Goal: Task Accomplishment & Management: Manage account settings

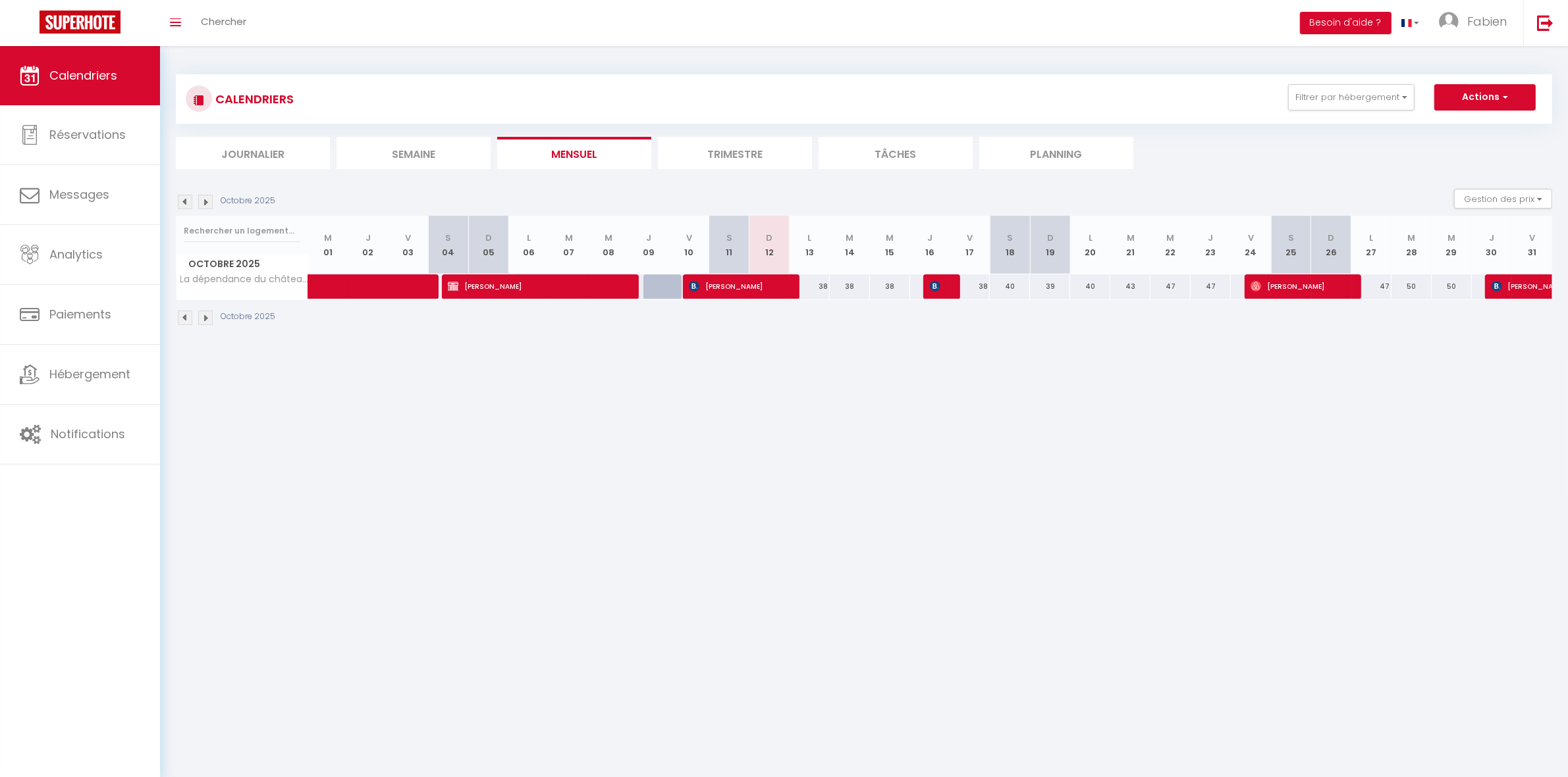
click at [723, 152] on li "Trimestre" at bounding box center [735, 153] width 154 height 33
select select
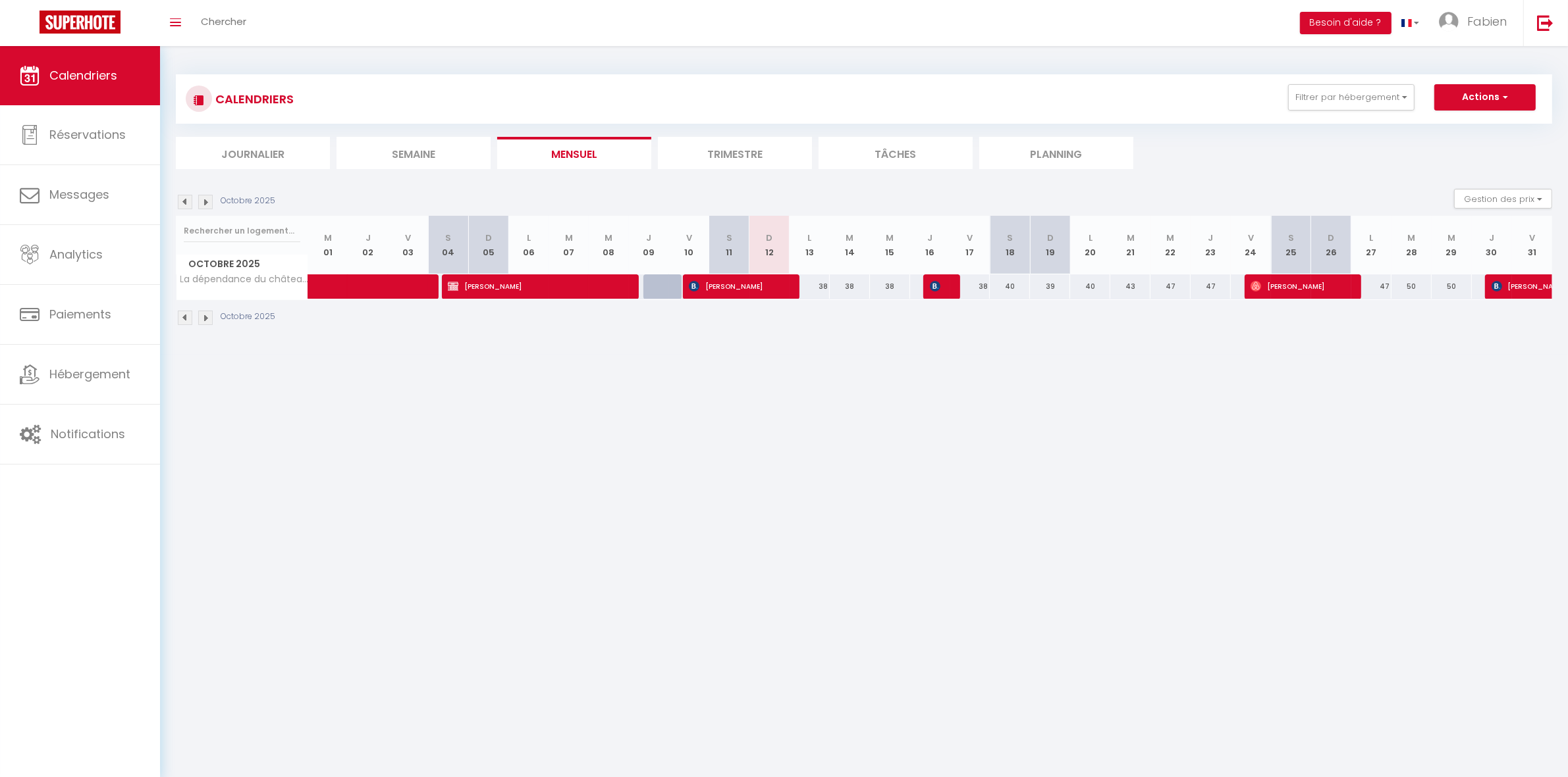
select select
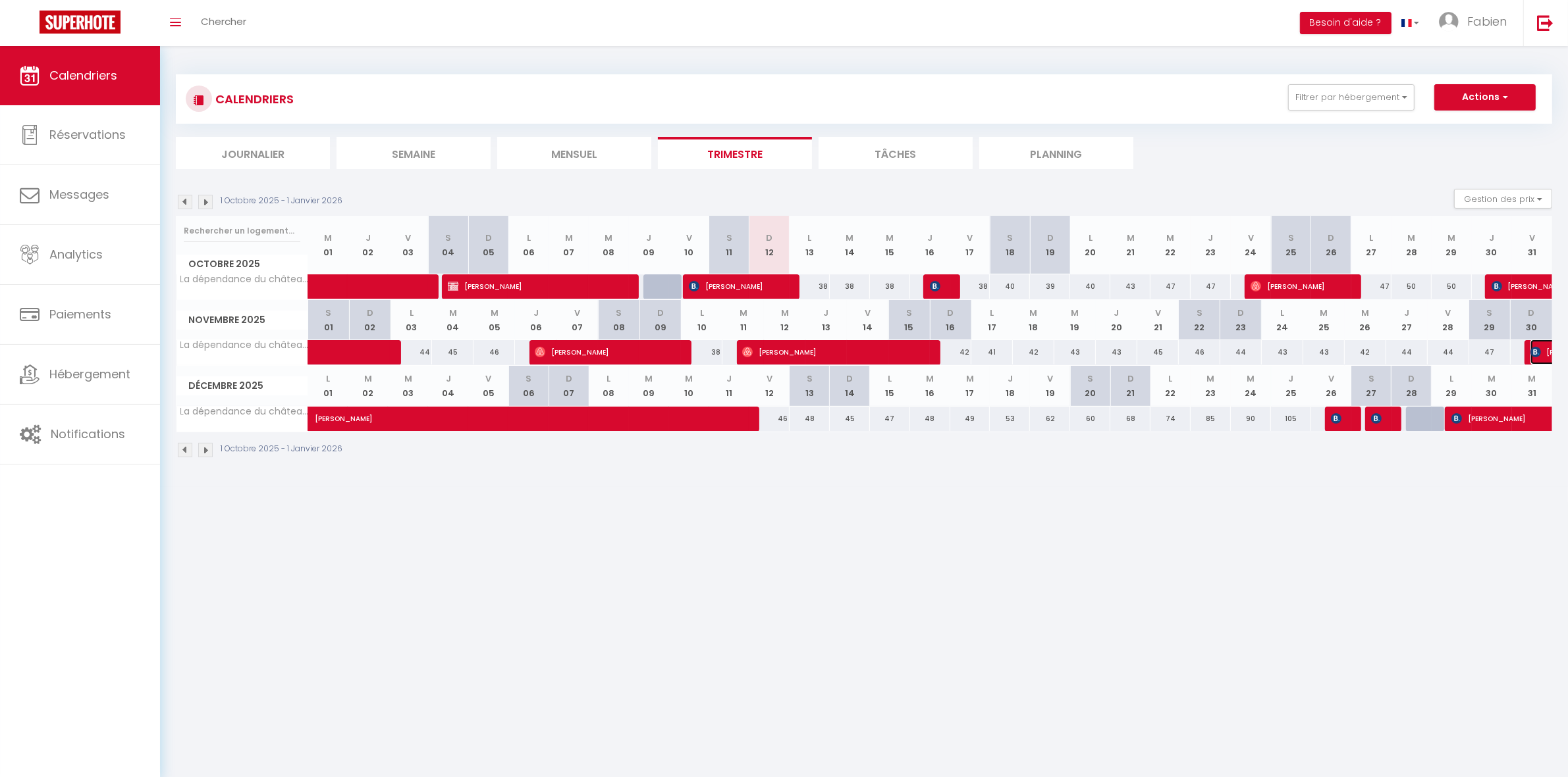
select select "OK"
select select "0"
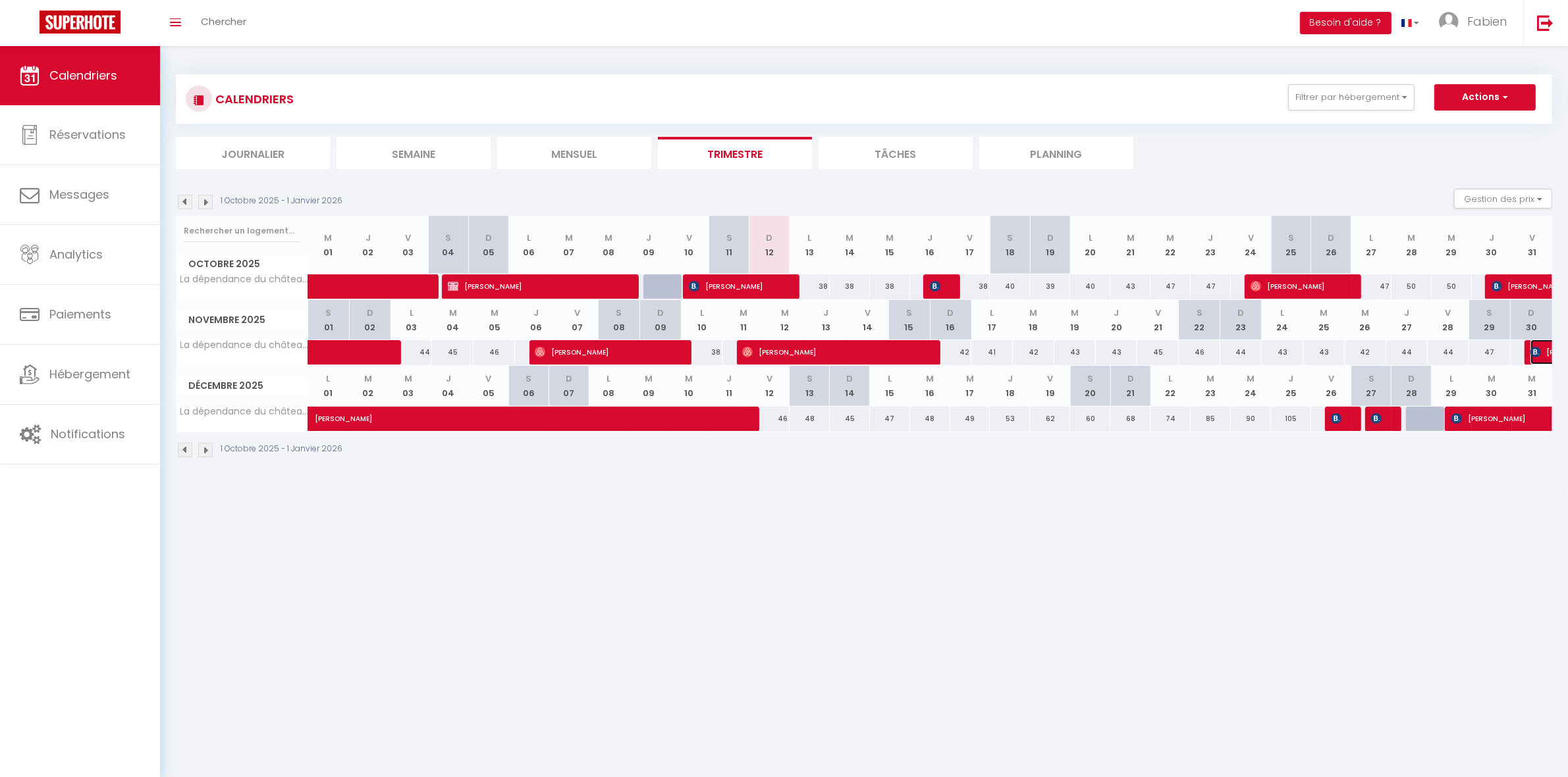
select select "1"
select select
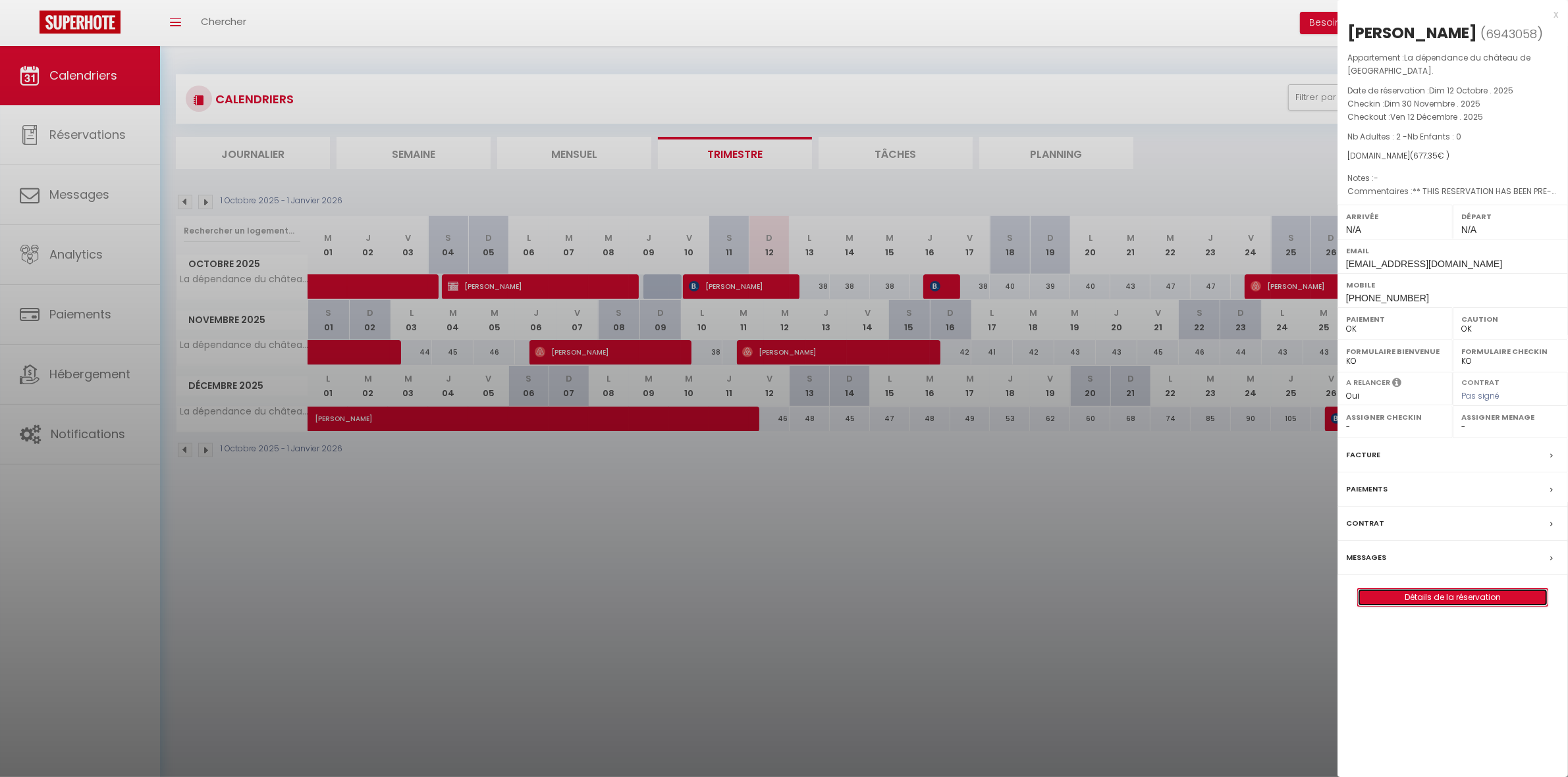
click at [1413, 601] on link "Détails de la réservation" at bounding box center [1453, 597] width 190 height 17
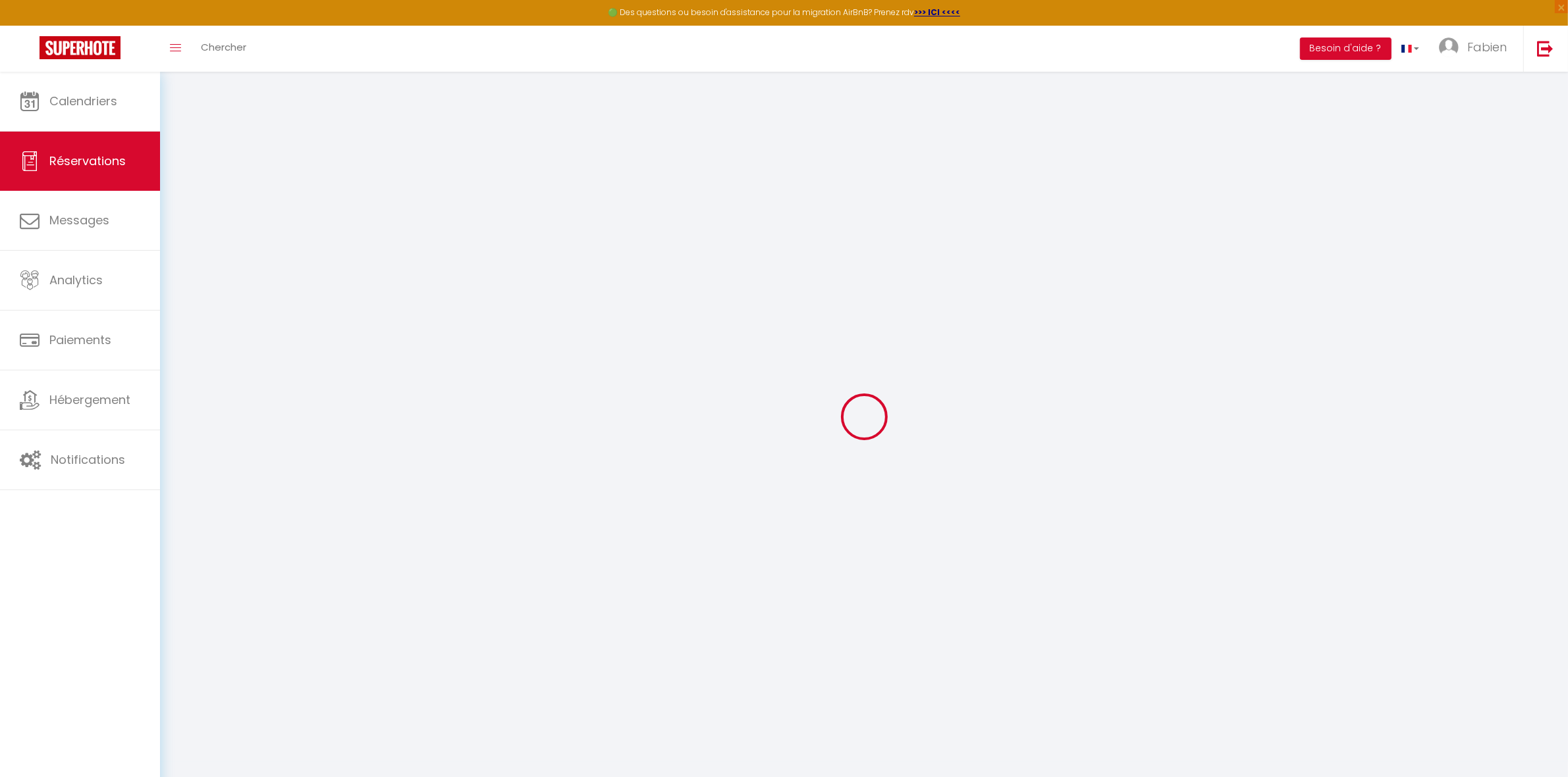
type input "[PERSON_NAME]"
type input "[EMAIL_ADDRESS][DOMAIN_NAME]"
type input "[PHONE_NUMBER]"
type input "."
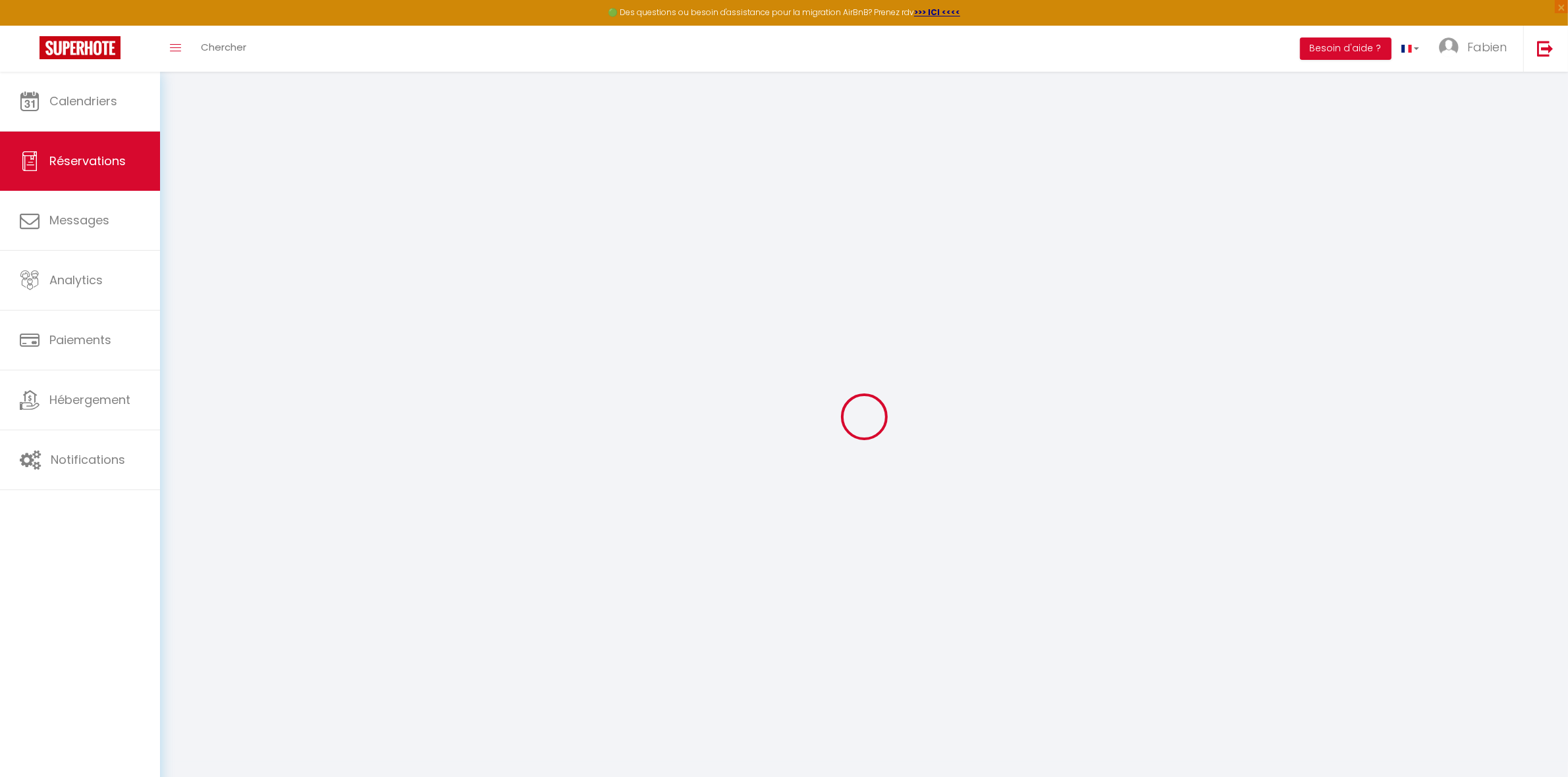
select select "FR"
type input "97.64"
type input "9.11"
select select "26192"
select select "1"
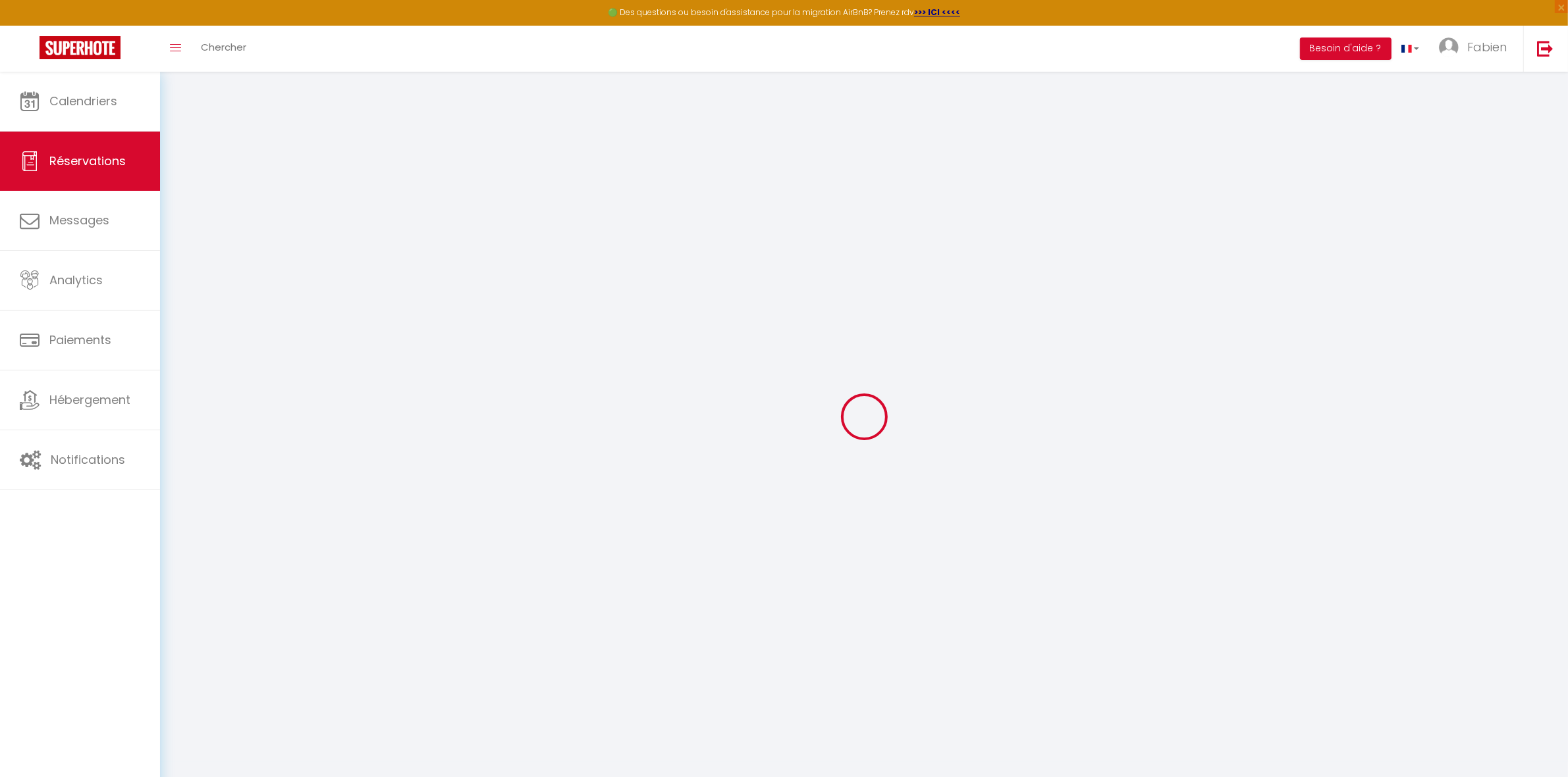
select select
type input "2"
select select "12"
select select "15"
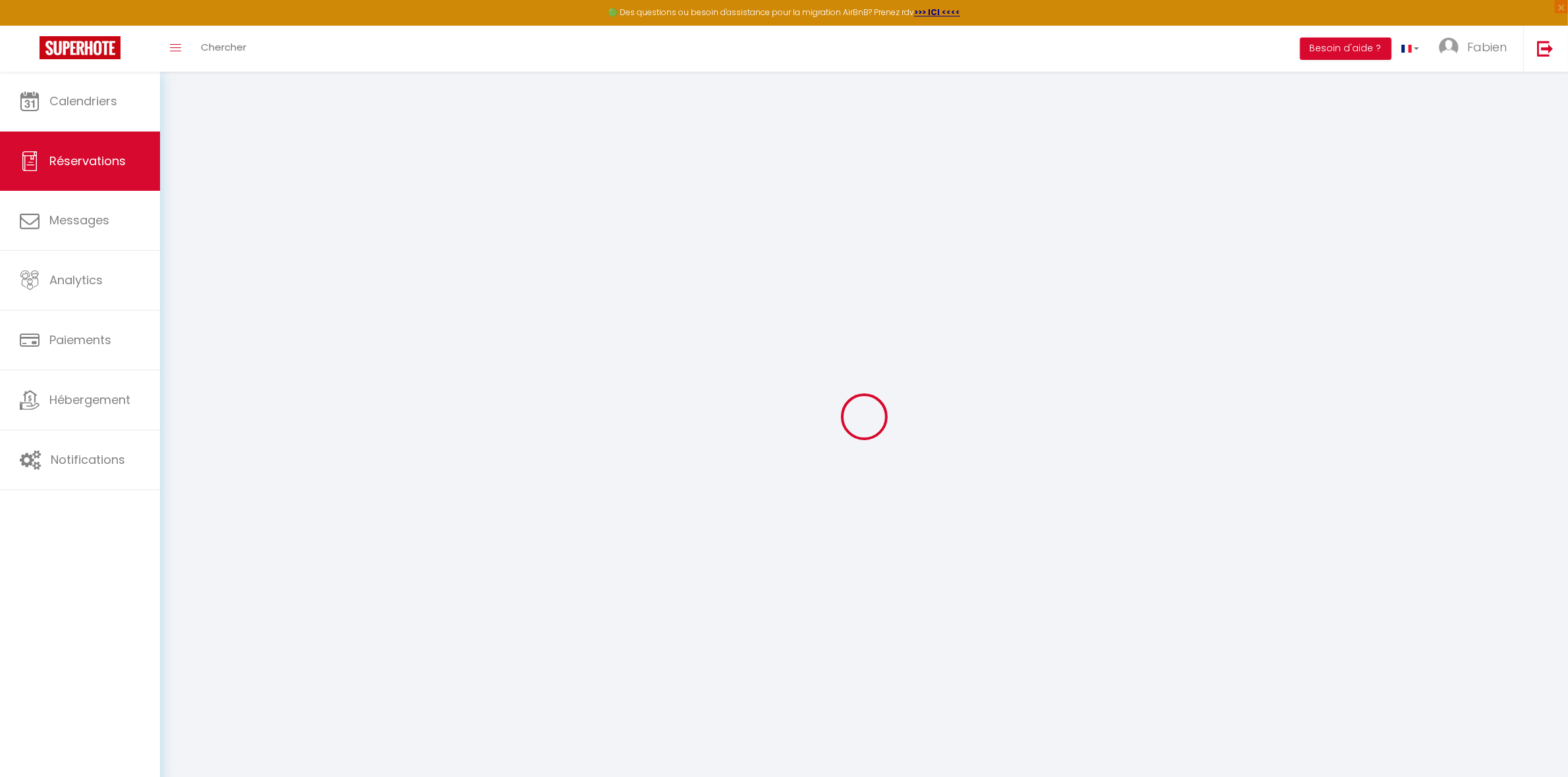
type input "600.95"
checkbox input "false"
type input "0"
select select "2"
type input "0"
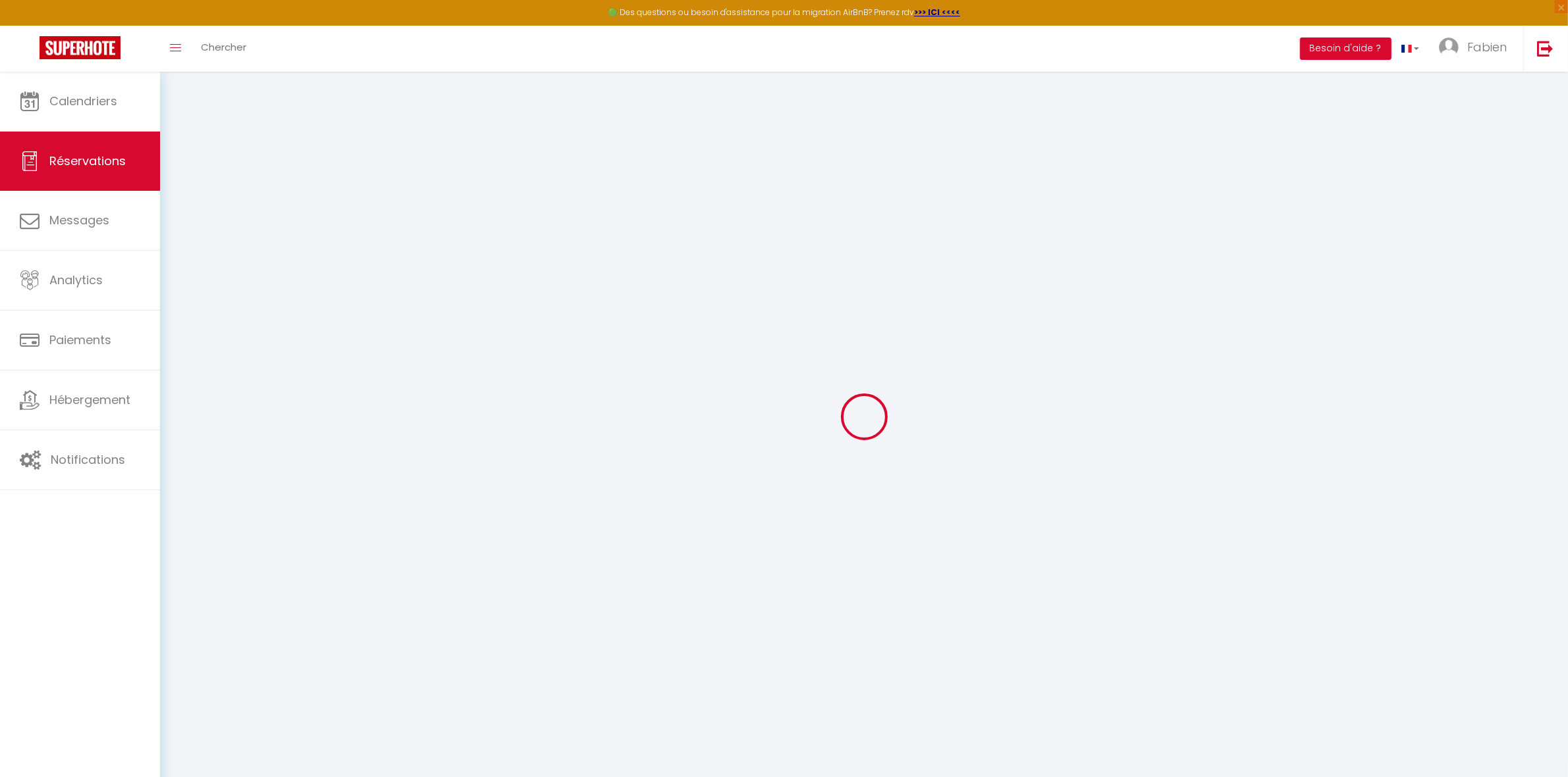
type input "0"
select select
checkbox input "false"
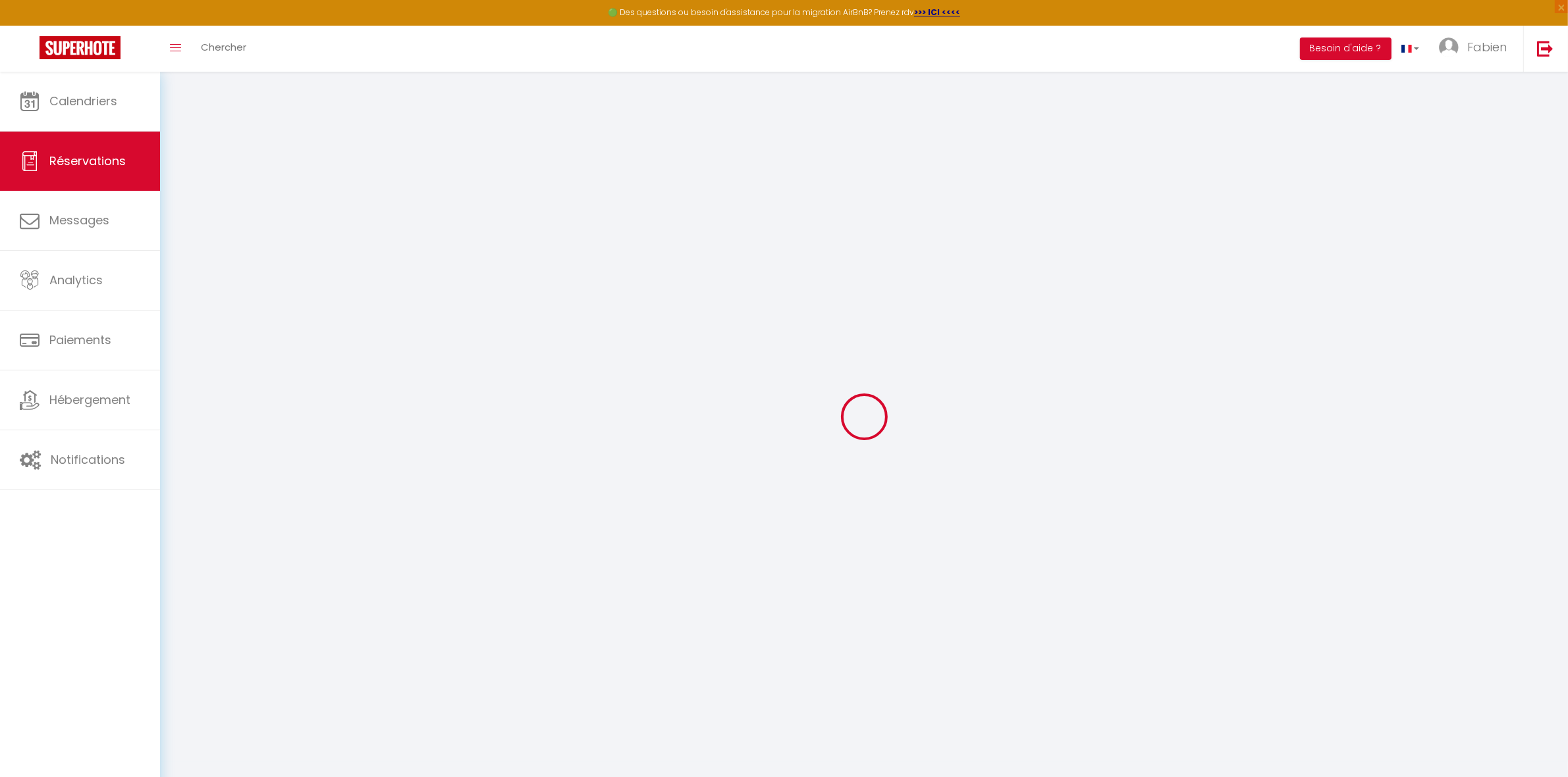
select select
checkbox input "false"
select select
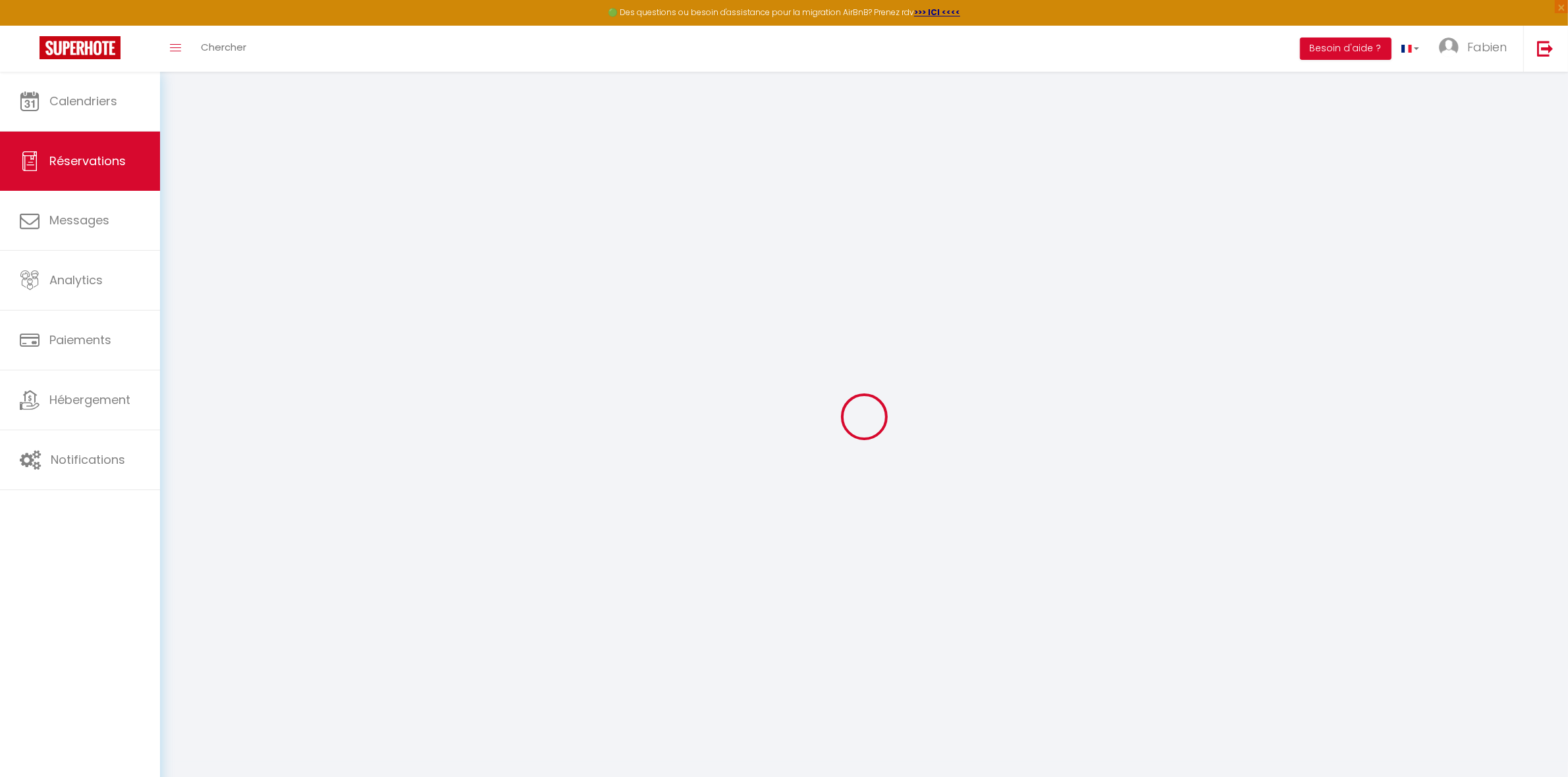
checkbox input "false"
type textarea "** THIS RESERVATION HAS BEEN PRE-PAID ** BOOKING NOTE : Payment charge is EUR 9…"
select select
checkbox input "false"
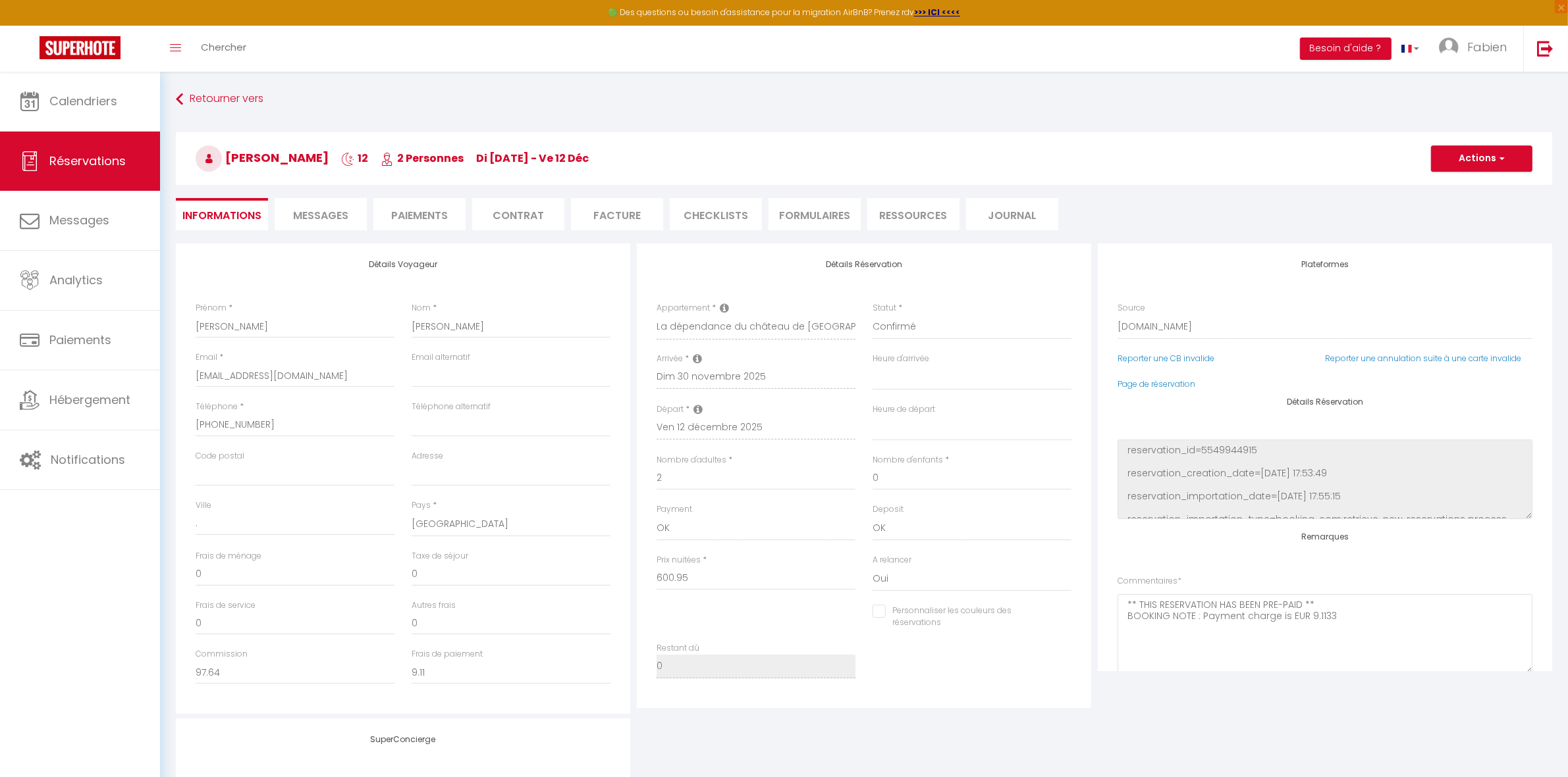
type input "50"
type input "26.4"
select select
checkbox input "false"
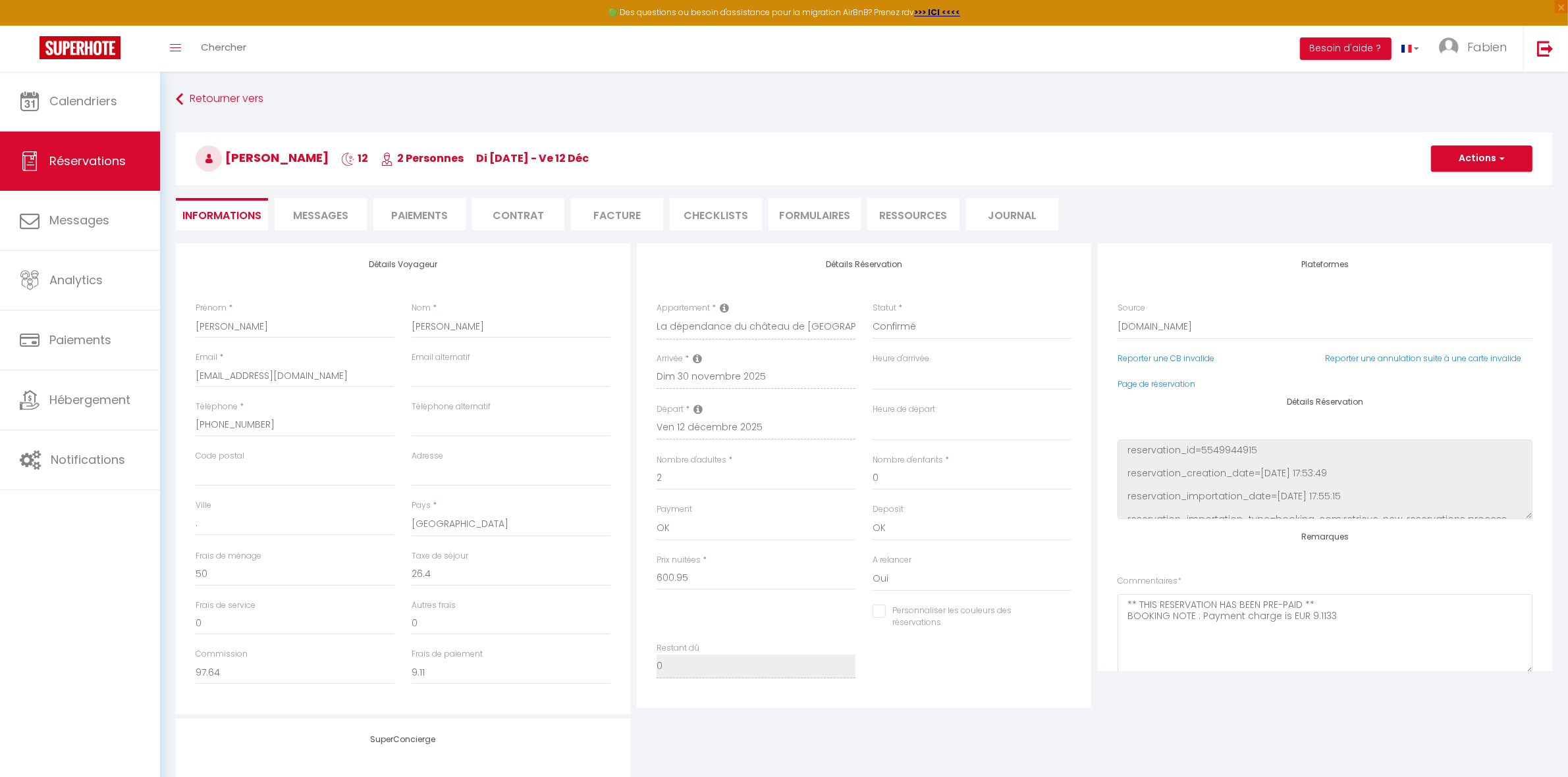
select select
click at [1450, 156] on button "Actions" at bounding box center [1481, 159] width 101 height 27
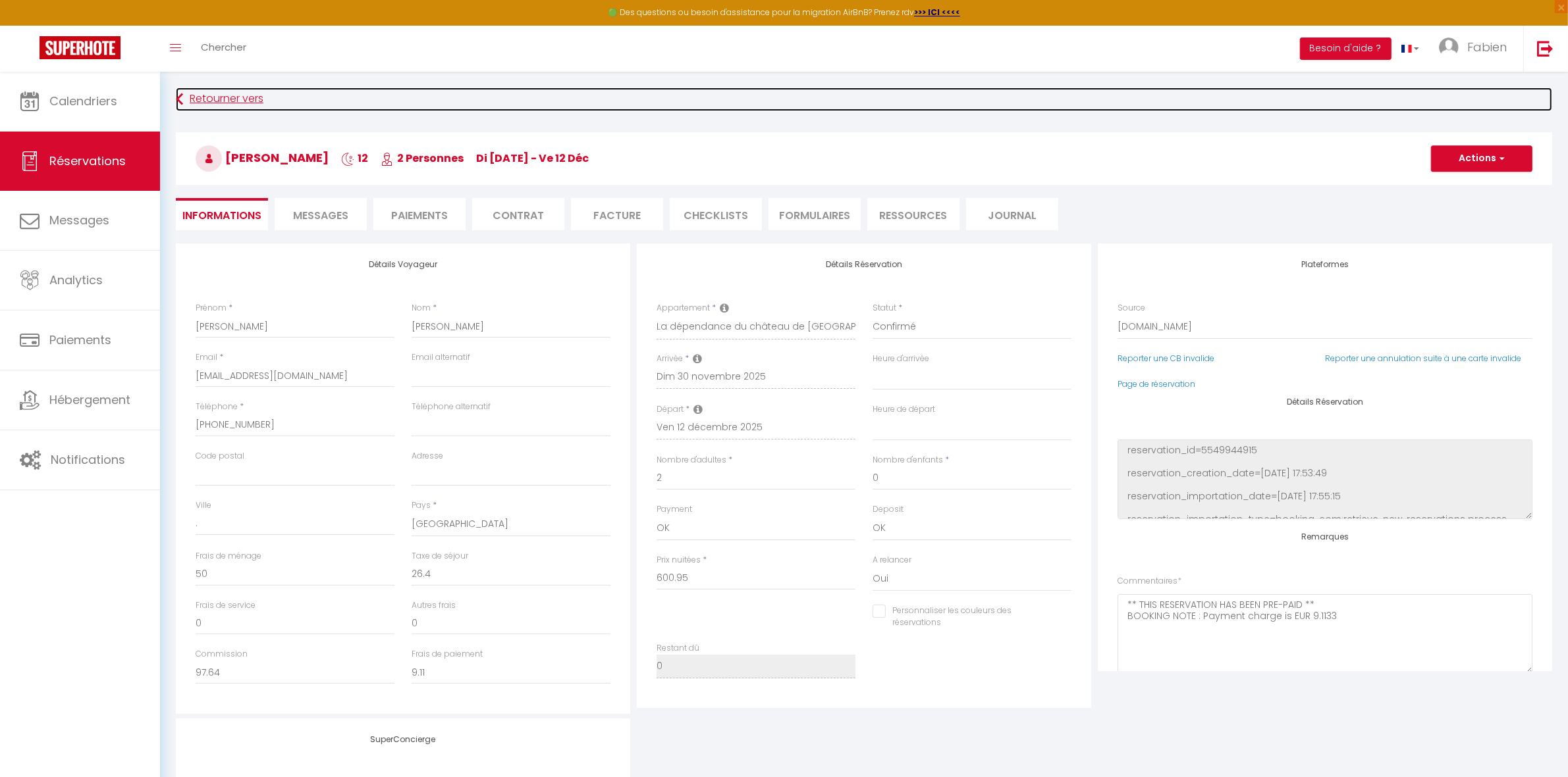
click at [175, 94] on icon at bounding box center [179, 99] width 7 height 24
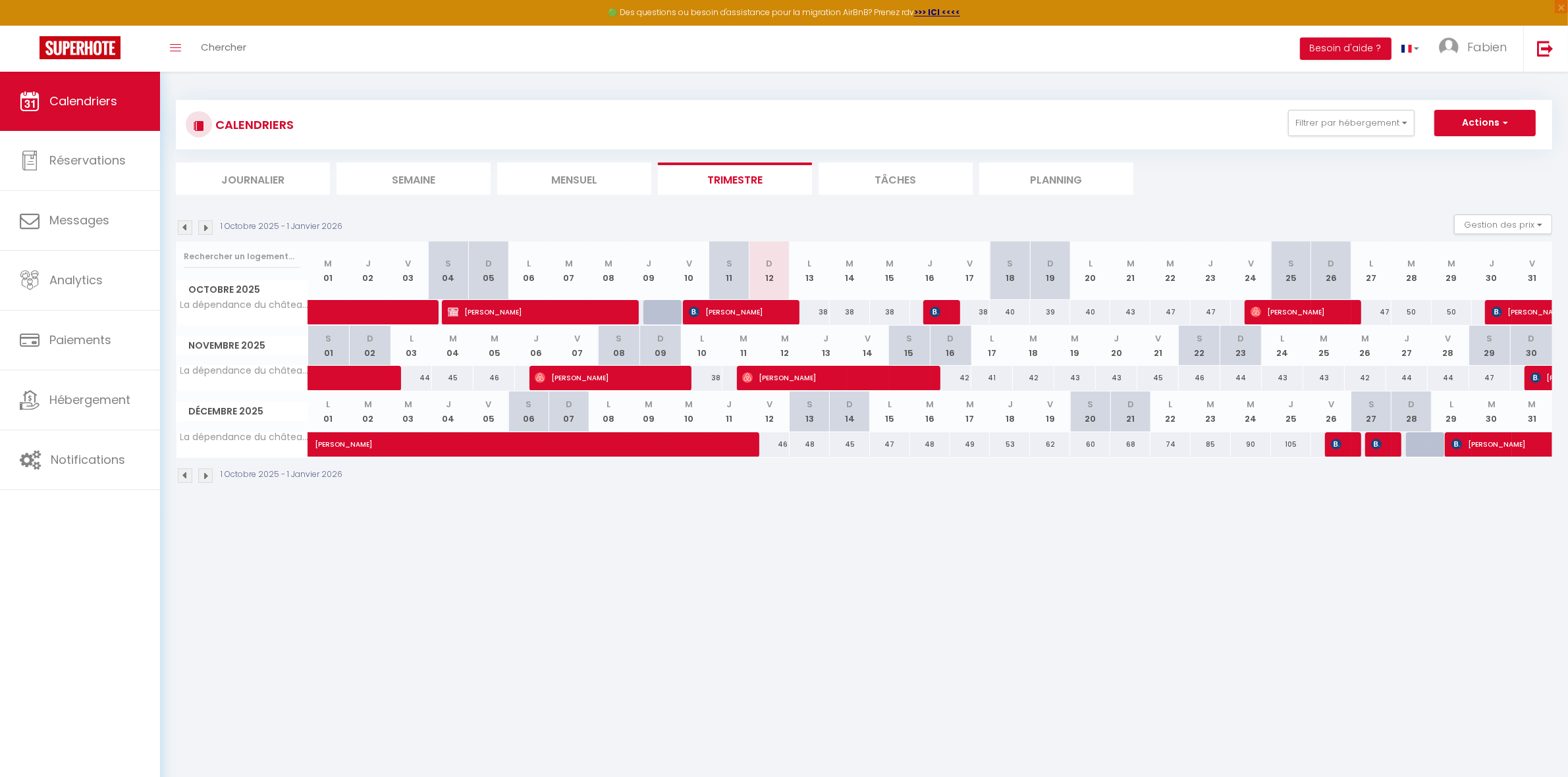
click at [662, 455] on div at bounding box center [649, 445] width 40 height 25
type input "42"
type input "[DATE] Décembre 2025"
type input "Mer 10 Décembre 2025"
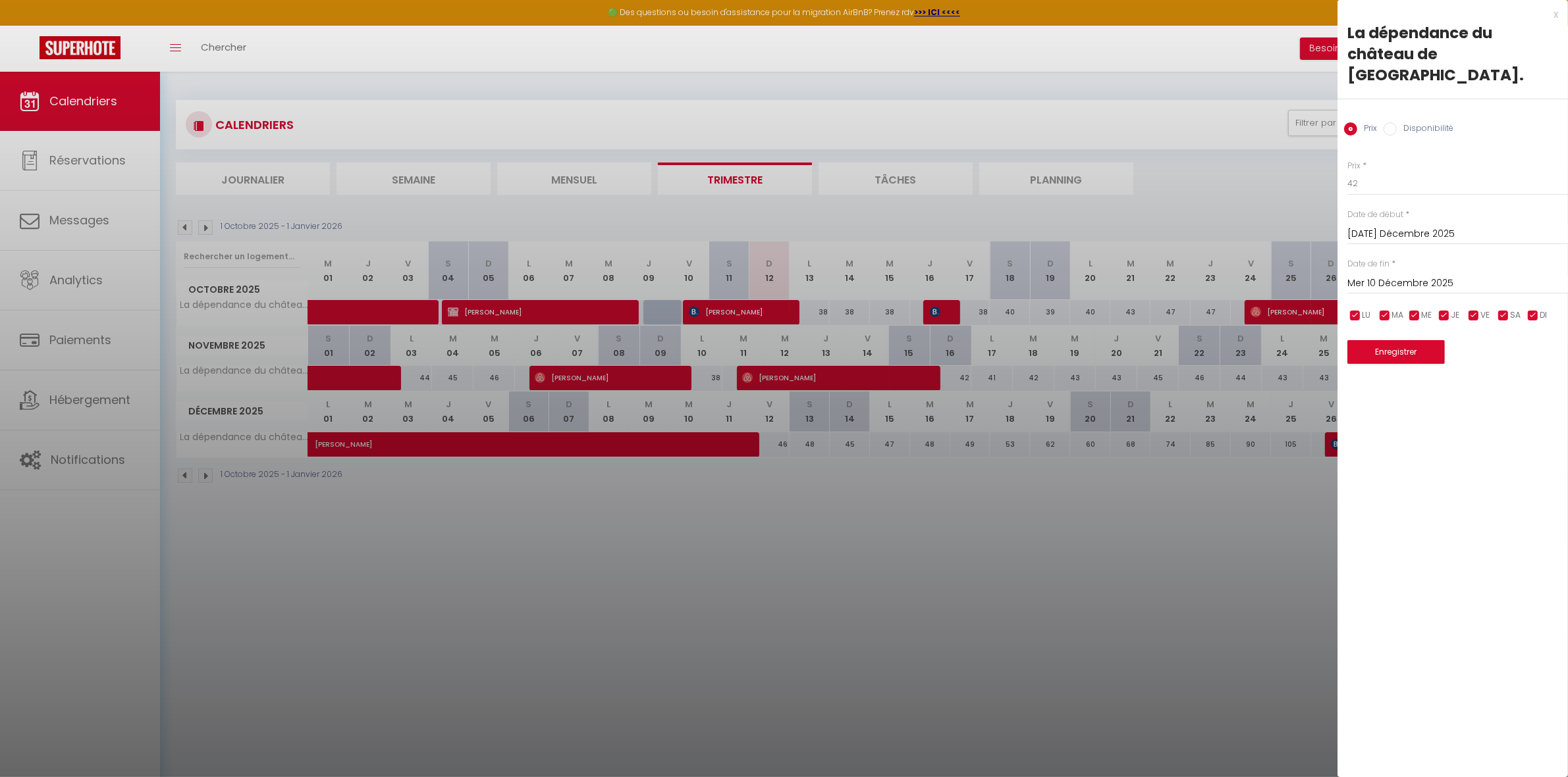
click at [586, 443] on div at bounding box center [784, 388] width 1568 height 777
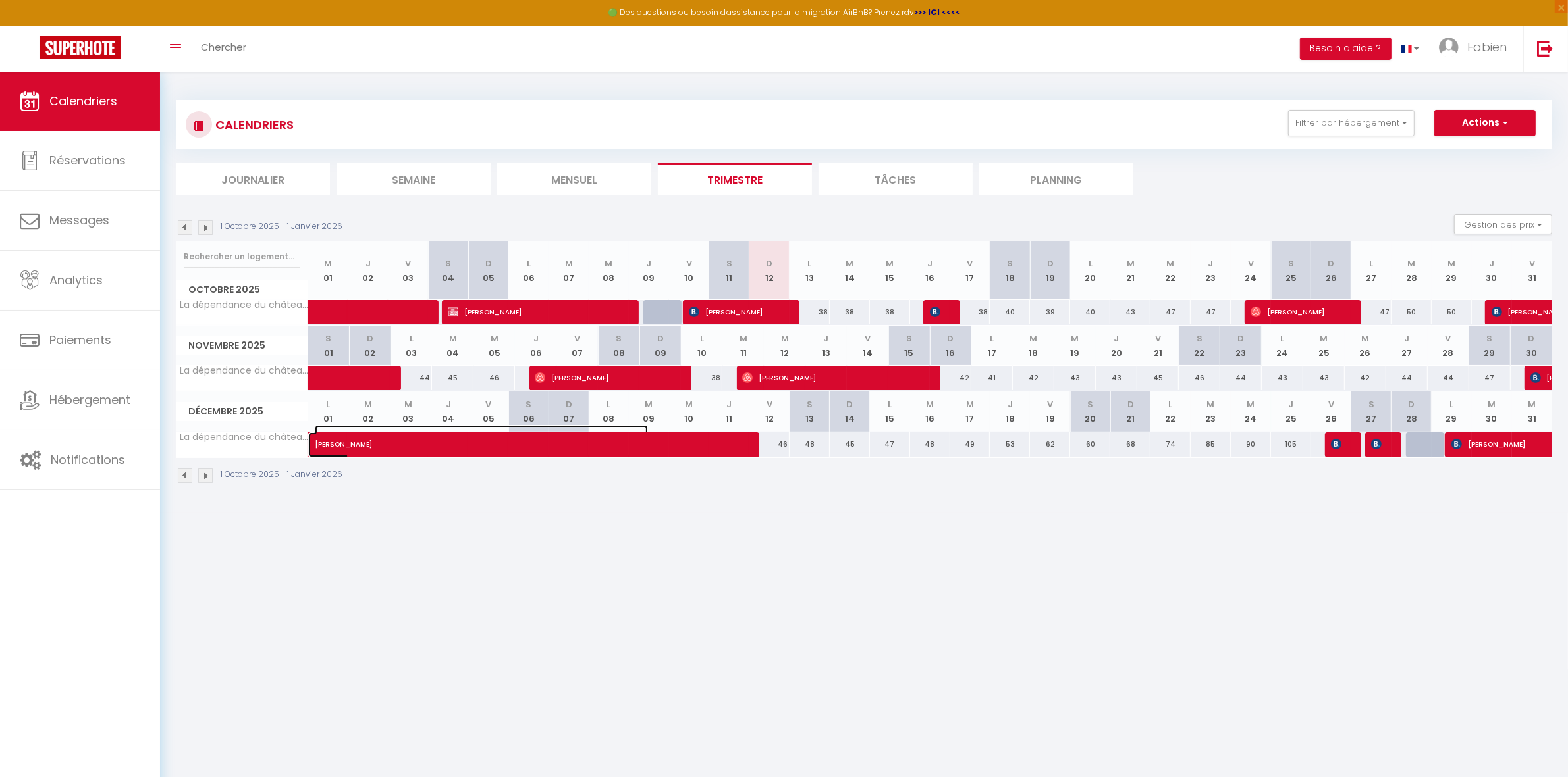
click at [586, 443] on span "[PERSON_NAME]" at bounding box center [481, 438] width 333 height 25
select select "OK"
select select "0"
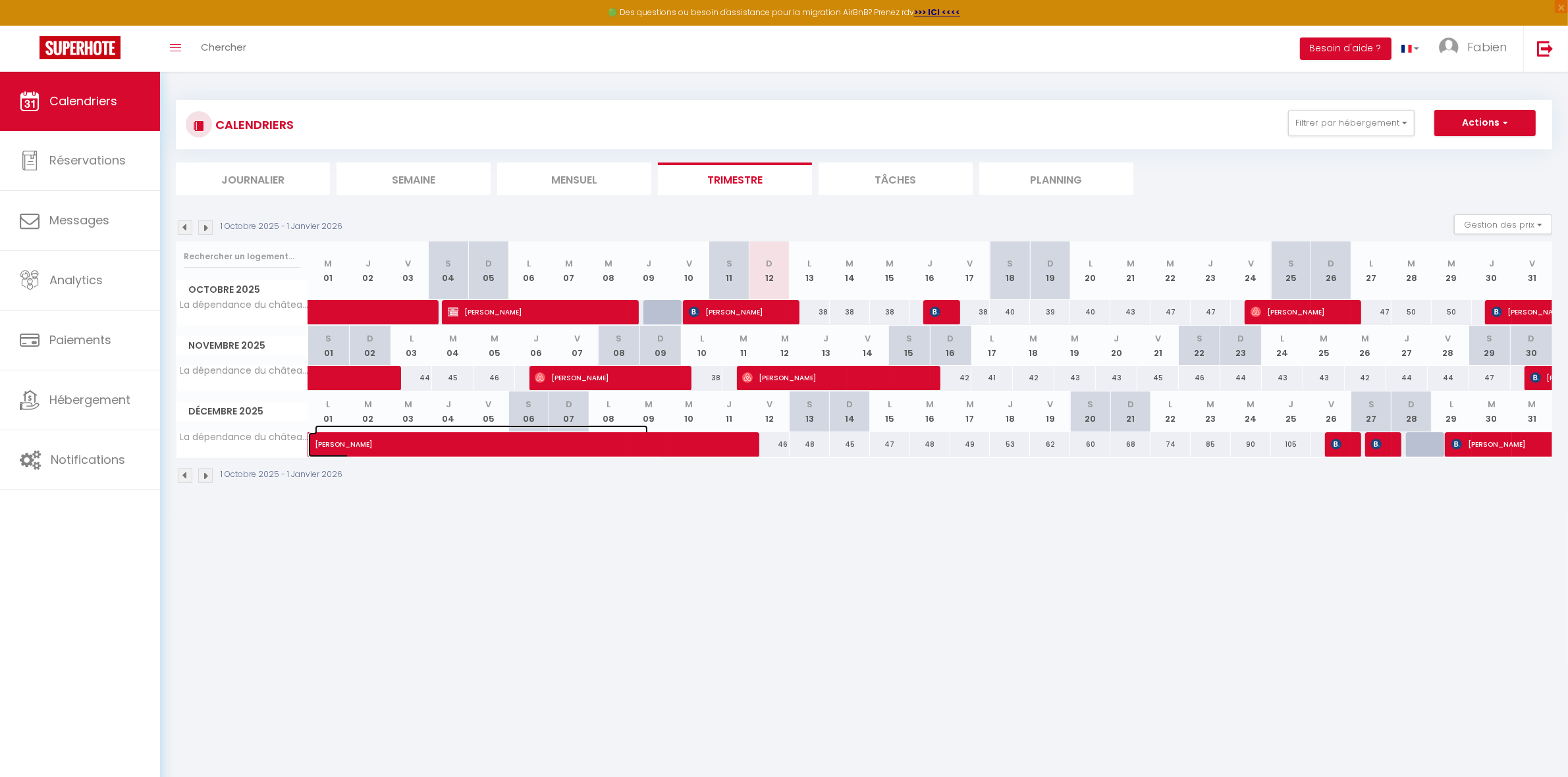
select select "1"
select select
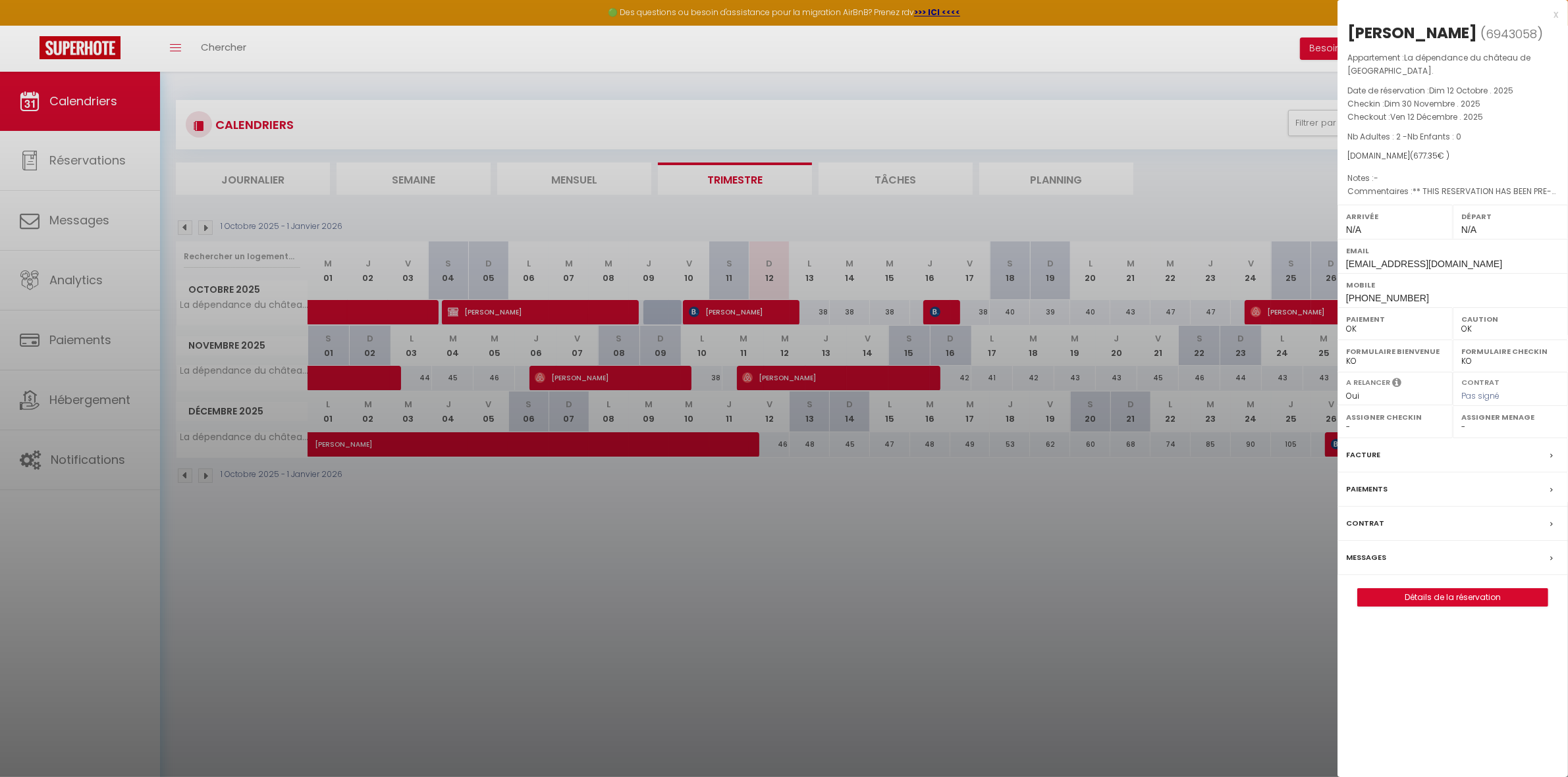
click at [1469, 426] on select "- [PERSON_NAME]" at bounding box center [1510, 427] width 98 height 12
select select "17716"
click at [1461, 423] on select "- [PERSON_NAME]" at bounding box center [1510, 427] width 98 height 12
click at [67, 275] on div at bounding box center [784, 388] width 1568 height 777
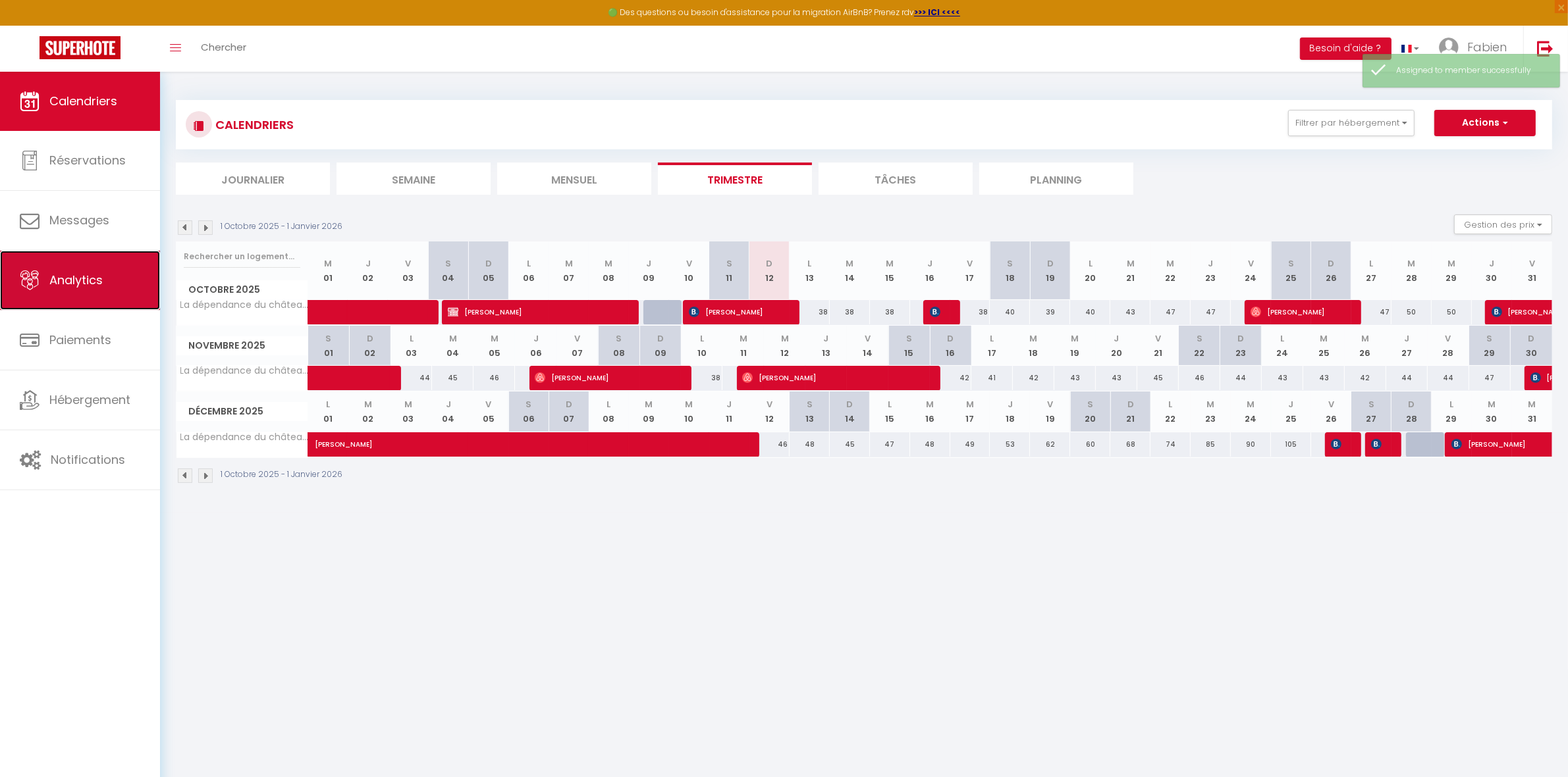
click at [64, 281] on span "Analytics" at bounding box center [76, 280] width 53 height 16
select select "2025"
select select "10"
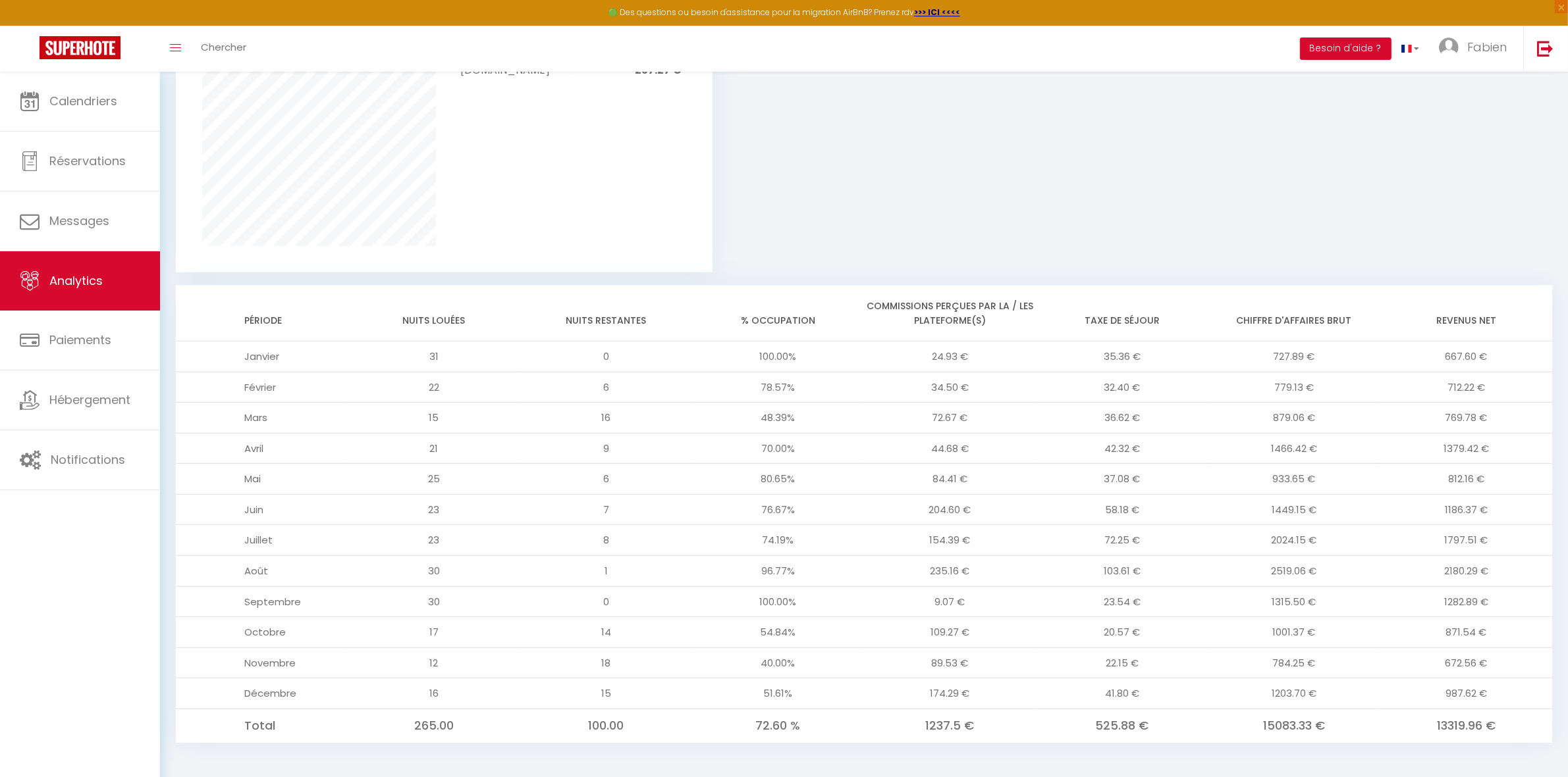
scroll to position [940, 0]
